Goal: Information Seeking & Learning: Learn about a topic

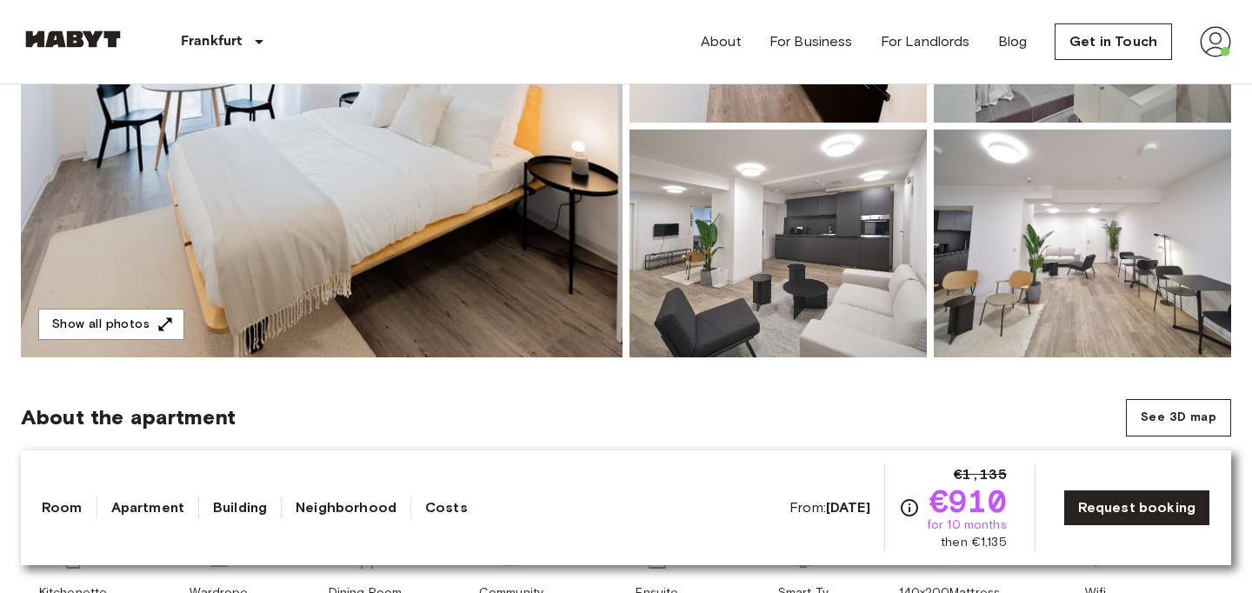
scroll to position [334, 0]
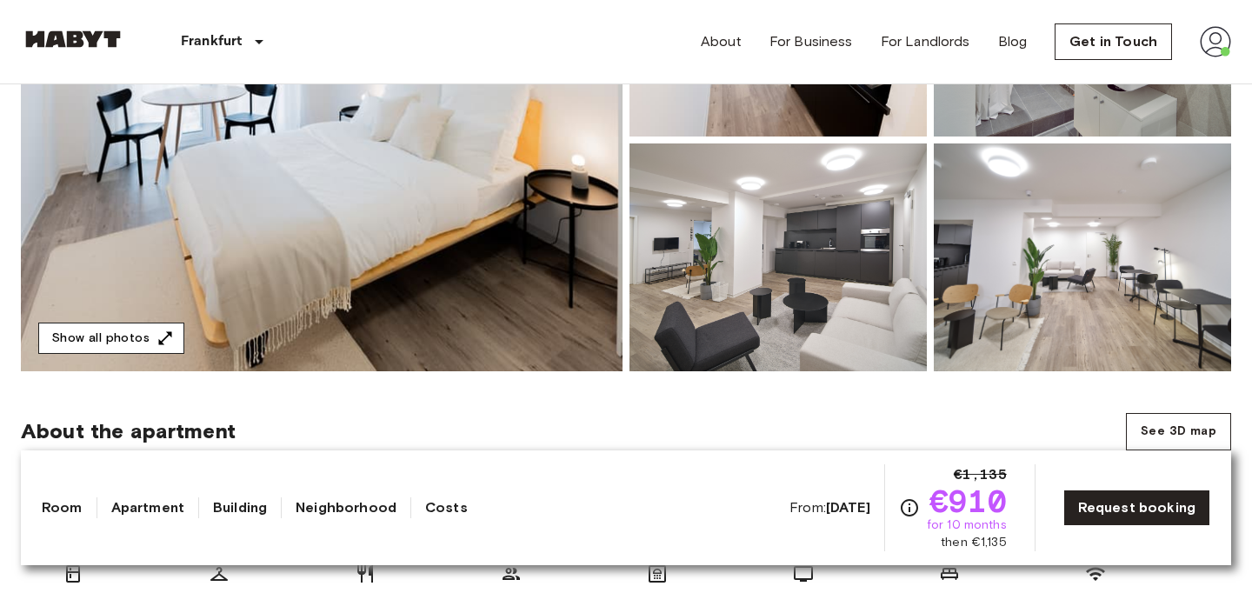
click at [143, 331] on button "Show all photos" at bounding box center [111, 338] width 146 height 32
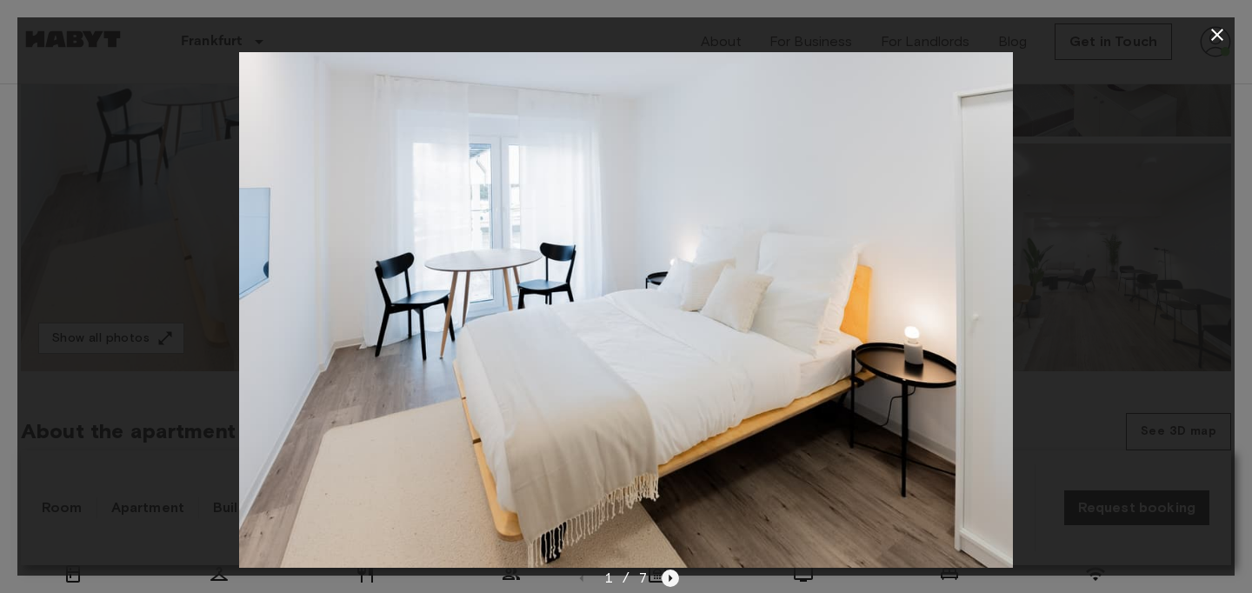
click at [669, 580] on icon "Next image" at bounding box center [670, 577] width 3 height 7
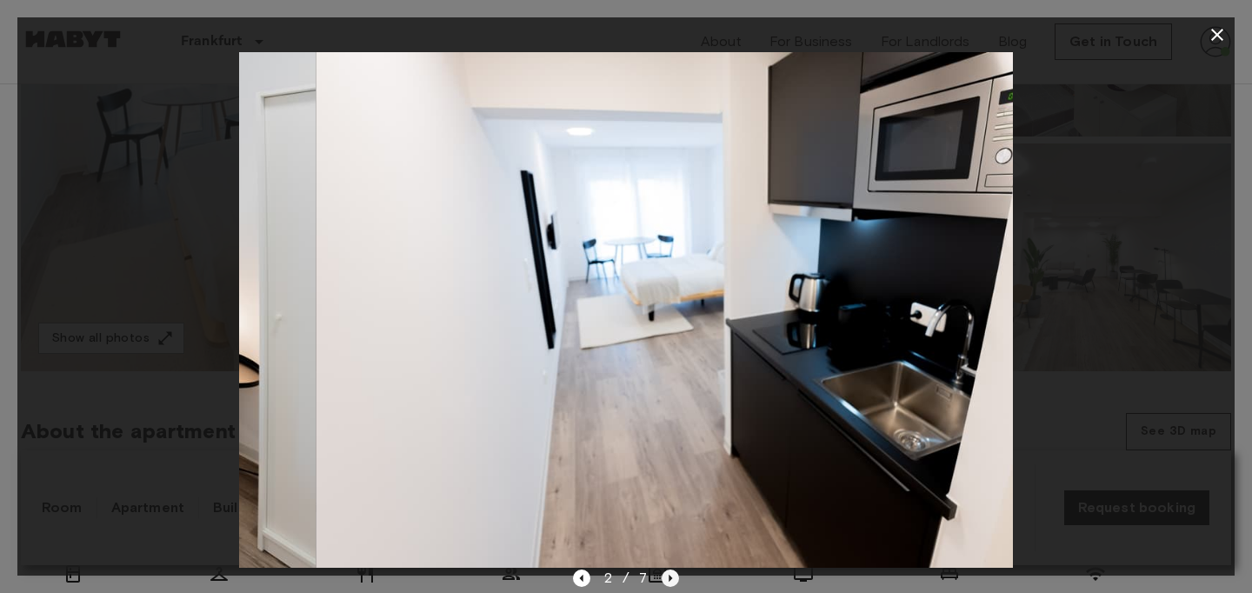
click at [669, 580] on icon "Next image" at bounding box center [670, 577] width 3 height 7
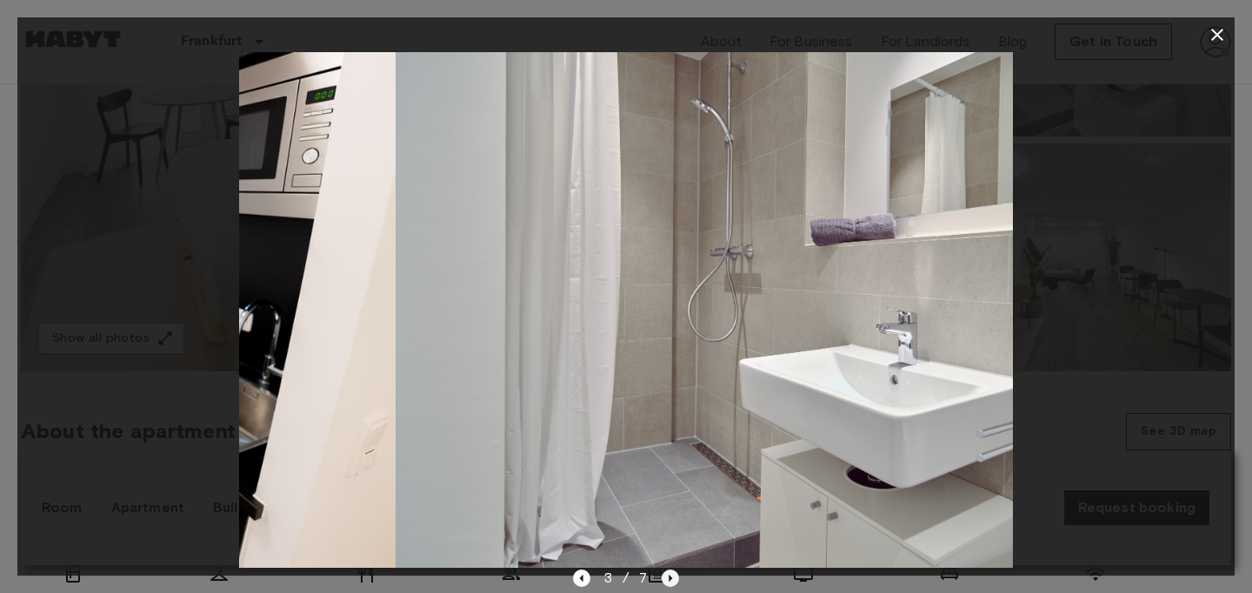
click at [669, 580] on icon "Next image" at bounding box center [670, 577] width 3 height 7
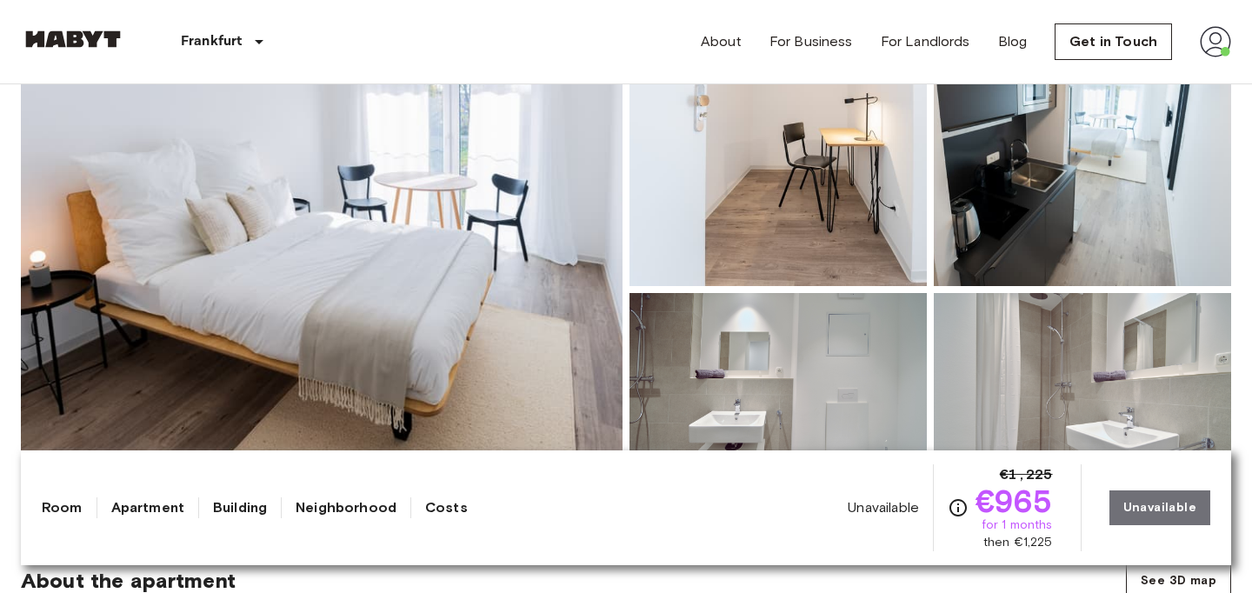
scroll to position [90, 0]
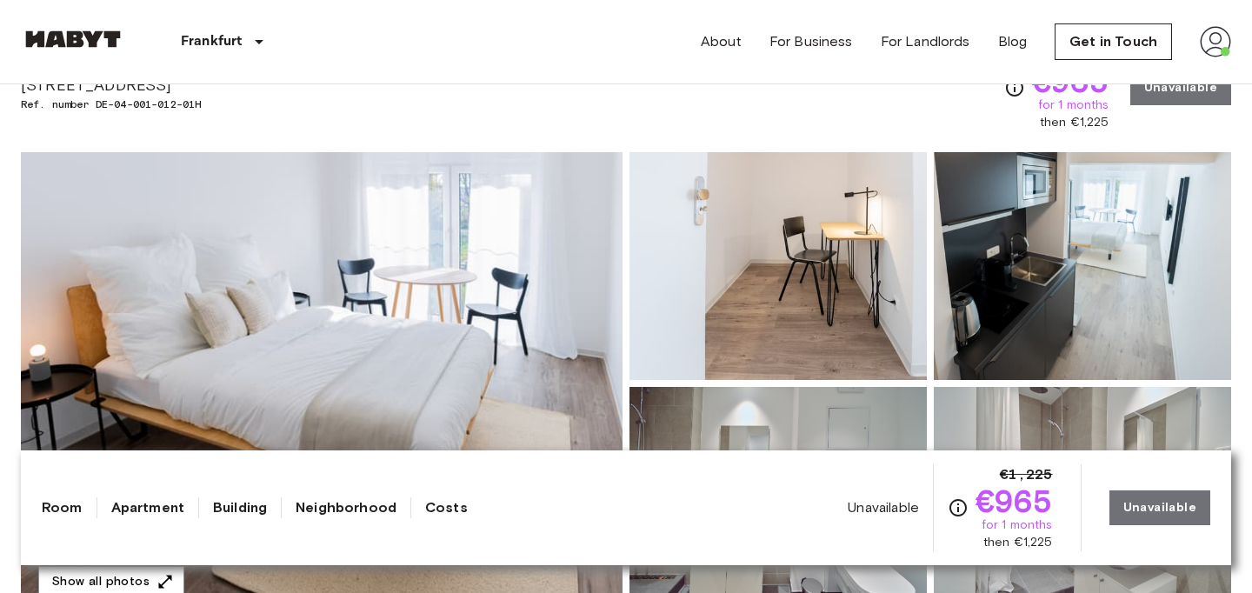
click at [788, 268] on img at bounding box center [777, 266] width 297 height 228
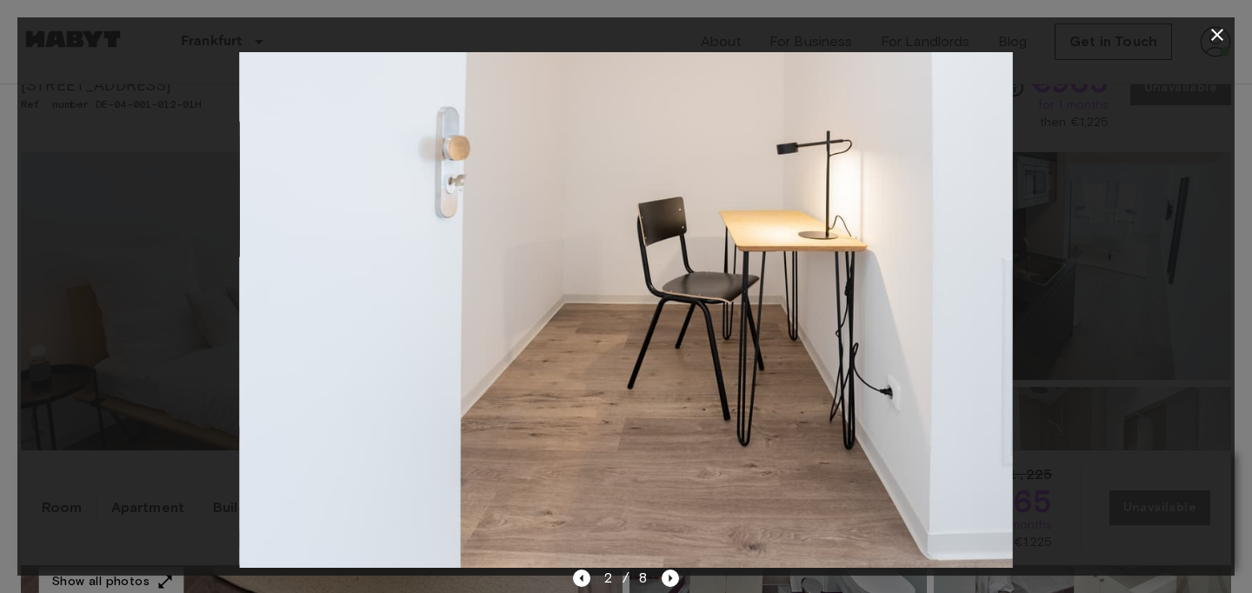
click at [659, 573] on div "2 / 8" at bounding box center [626, 578] width 107 height 21
click at [667, 575] on icon "Next image" at bounding box center [669, 577] width 17 height 17
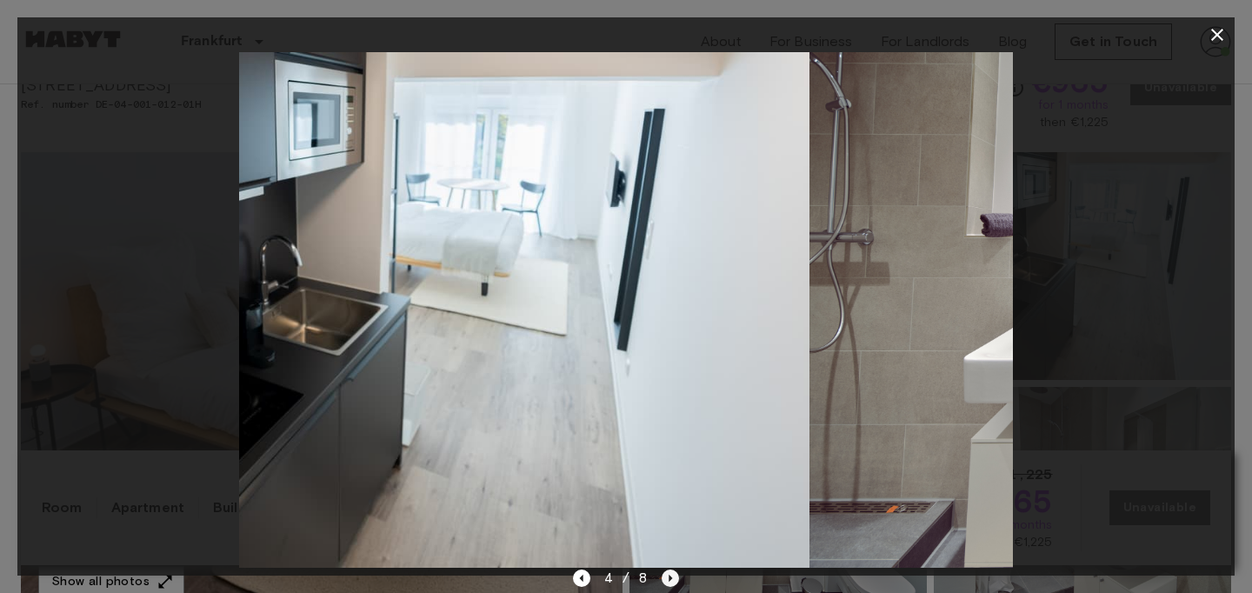
click at [667, 575] on icon "Next image" at bounding box center [669, 577] width 17 height 17
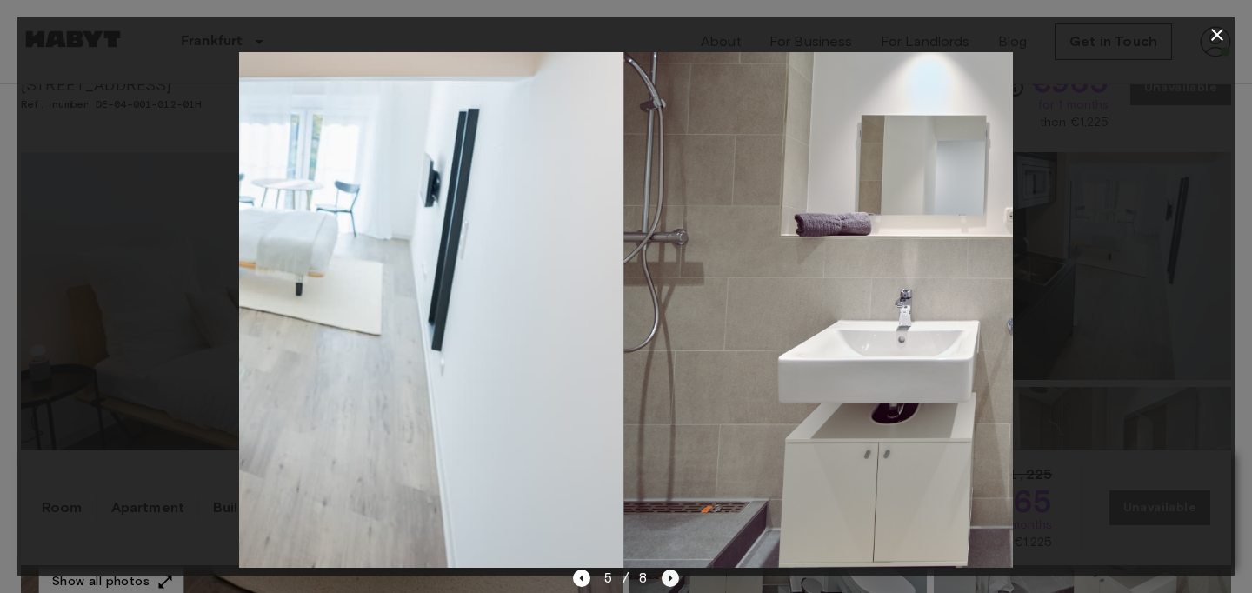
click at [667, 575] on icon "Next image" at bounding box center [669, 577] width 17 height 17
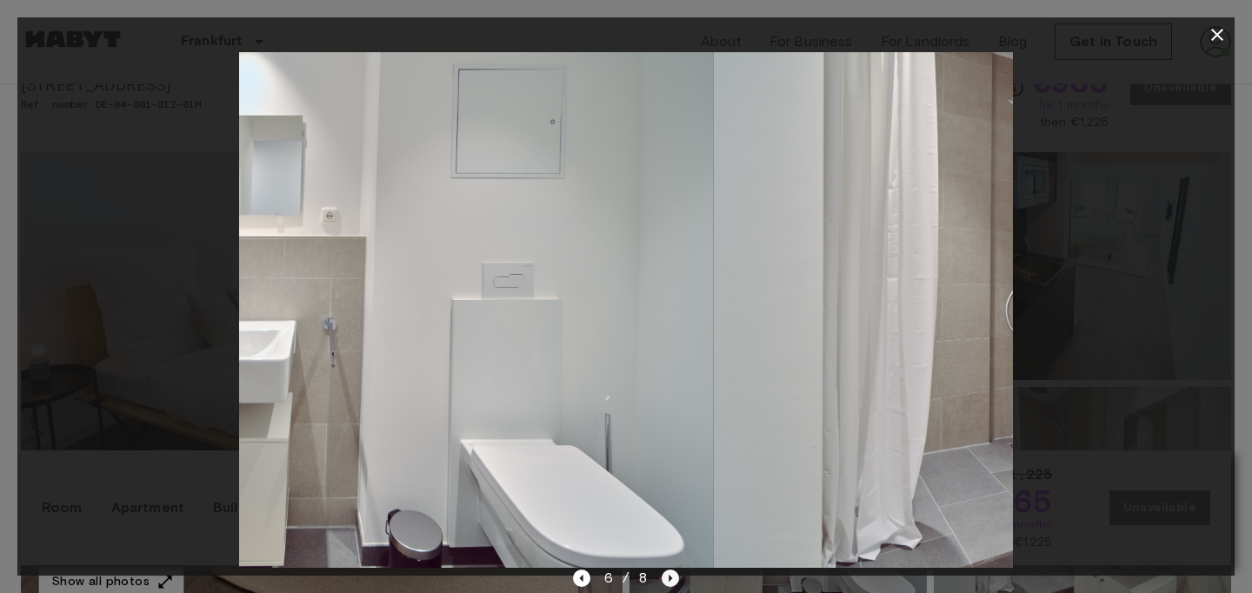
click at [667, 575] on icon "Next image" at bounding box center [669, 577] width 17 height 17
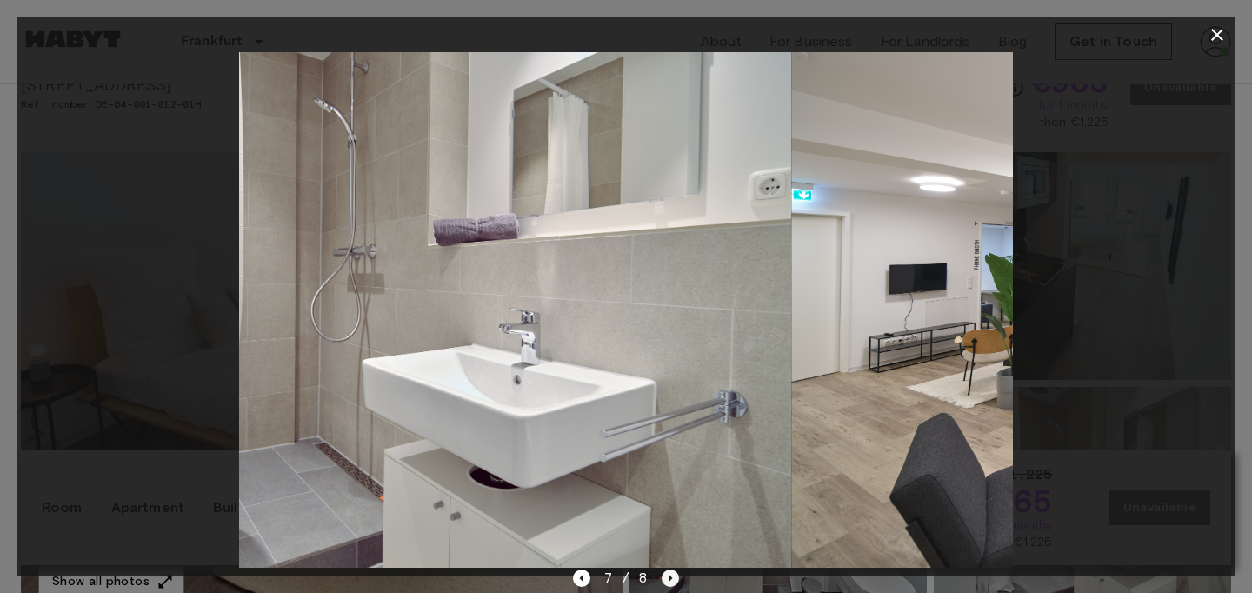
click at [667, 575] on icon "Next image" at bounding box center [669, 577] width 17 height 17
